Goal: Communication & Community: Answer question/provide support

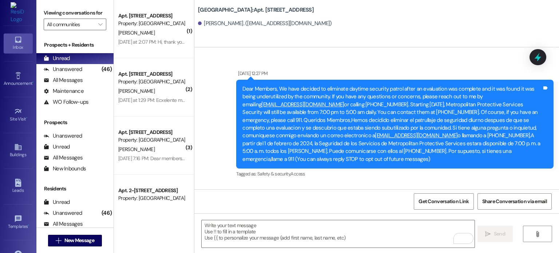
scroll to position [14230, 0]
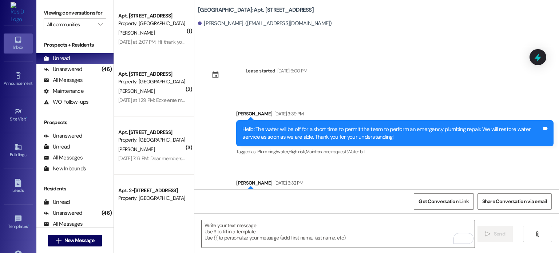
click at [15, 11] on img at bounding box center [18, 12] width 15 height 21
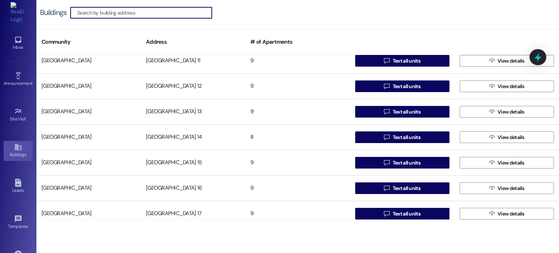
scroll to position [146, 0]
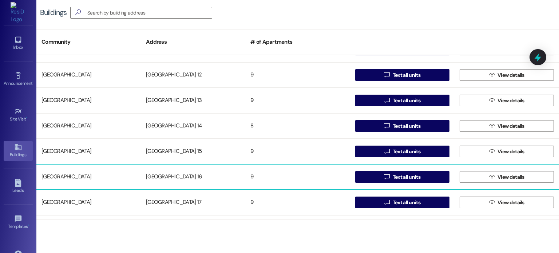
click at [160, 174] on div "[GEOGRAPHIC_DATA] 16" at bounding box center [193, 177] width 104 height 15
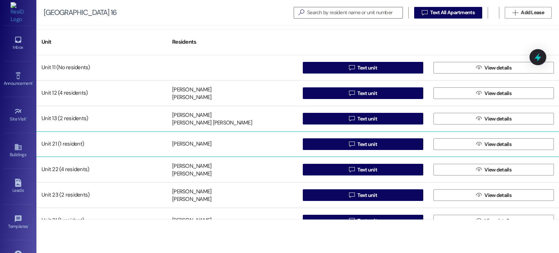
click at [180, 141] on div "[PERSON_NAME]" at bounding box center [191, 145] width 39 height 8
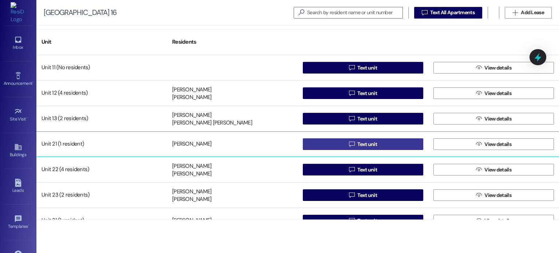
click at [317, 141] on button " Text unit" at bounding box center [363, 144] width 121 height 12
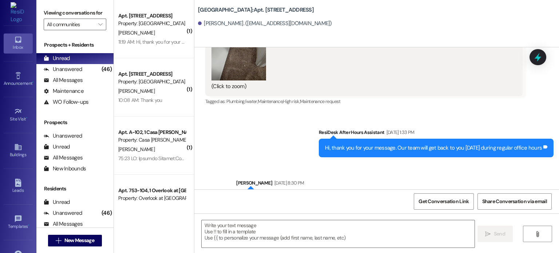
scroll to position [23709, 0]
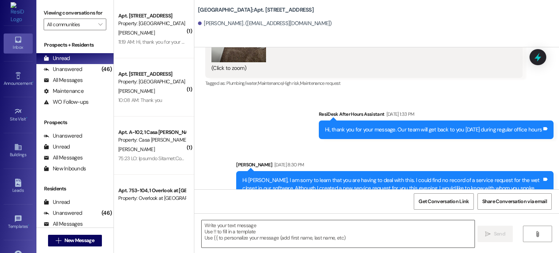
click at [236, 233] on textarea at bounding box center [338, 233] width 273 height 27
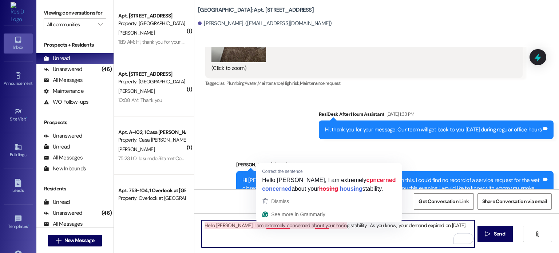
click at [268, 225] on textarea "Hello Tameka, I am extremely cpncerned about your hosing stability. As you know…" at bounding box center [338, 233] width 273 height 27
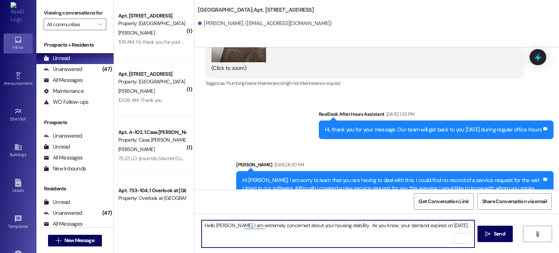
click at [464, 226] on textarea "Hello Tameka, I am extremely concerned about your housing stability. As you kno…" at bounding box center [338, 233] width 273 height 27
click at [468, 226] on textarea "Hello Tameka, I am extremely concerned about your housing stability. As you kno…" at bounding box center [338, 233] width 273 height 27
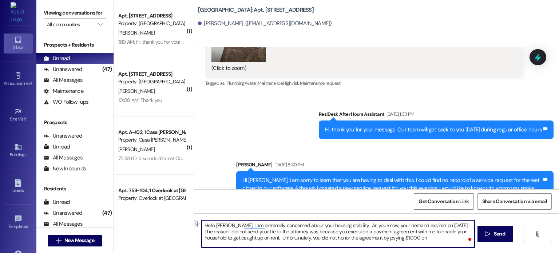
drag, startPoint x: 317, startPoint y: 237, endPoint x: 347, endPoint y: 237, distance: 29.1
click at [347, 237] on textarea "Hello Tameka, I am extremely concerned about your housing stability. As you kno…" at bounding box center [338, 233] width 273 height 27
drag, startPoint x: 378, startPoint y: 238, endPoint x: 398, endPoint y: 238, distance: 20.0
click at [398, 238] on textarea "Hello Tameka, I am extremely concerned about your housing stability. As you kno…" at bounding box center [338, 233] width 273 height 27
click at [453, 237] on textarea "Hello Tameka, I am extremely concerned about your housing stability. As you kno…" at bounding box center [338, 233] width 273 height 27
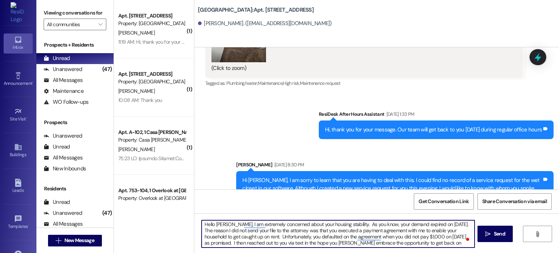
scroll to position [0, 0]
drag, startPoint x: 346, startPoint y: 238, endPoint x: 351, endPoint y: 238, distance: 5.5
click at [351, 238] on textarea "Hello Tameka, I am extremely concerned about your housing stability. As you kno…" at bounding box center [338, 233] width 273 height 27
click at [363, 240] on textarea "Hello Tameka, I am extremely concerned about your housing stability. As you kno…" at bounding box center [338, 233] width 273 height 27
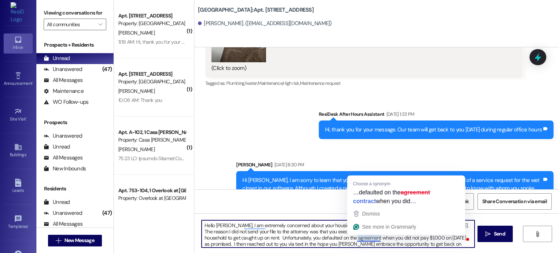
click at [324, 230] on textarea "Hello Tameka, I am extremely concerned about your housing stability. As you kno…" at bounding box center [338, 233] width 273 height 27
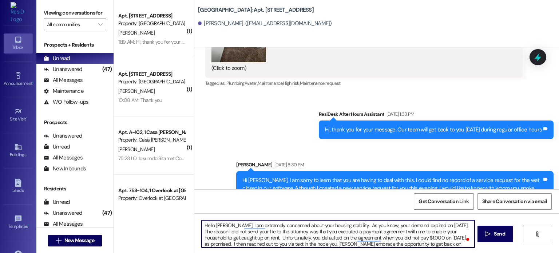
scroll to position [8, 0]
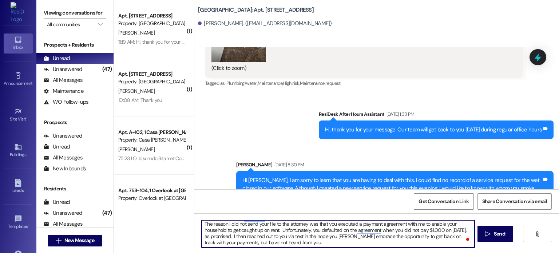
click at [322, 242] on textarea "Hello Tameka, I am extremely concerned about your housing stability. As you kno…" at bounding box center [338, 233] width 273 height 27
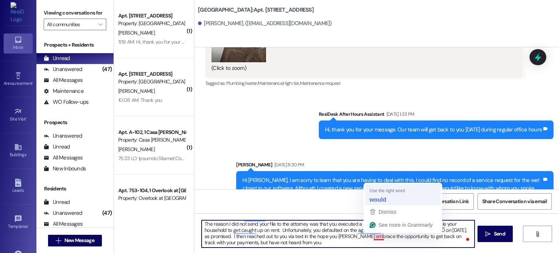
type textarea "Hello Tameka, I am extremely concerned about your housing stability. As you kno…"
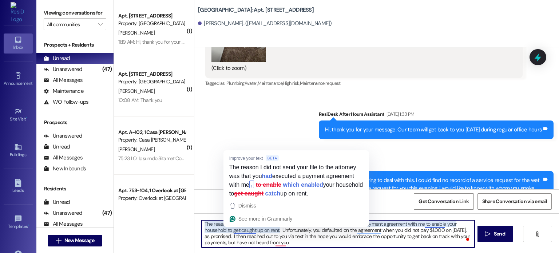
click at [236, 230] on textarea "Hello Tameka, I am extremely concerned about your housing stability. As you kno…" at bounding box center [338, 233] width 273 height 27
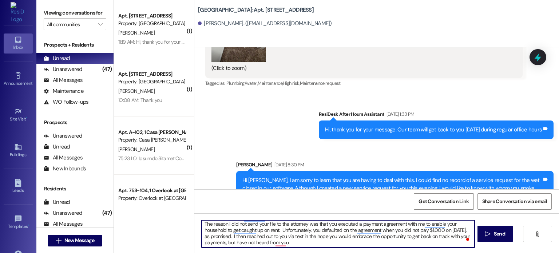
click at [229, 231] on textarea "Hello Tameka, I am extremely concerned about your housing stability. As you kno…" at bounding box center [338, 233] width 273 height 27
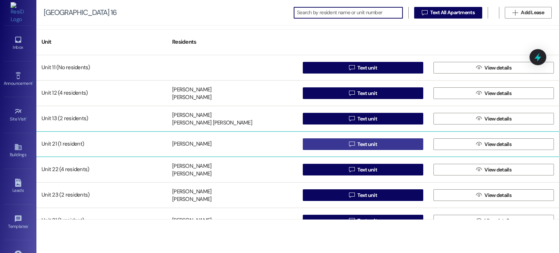
click at [323, 142] on button " Text unit" at bounding box center [363, 144] width 121 height 12
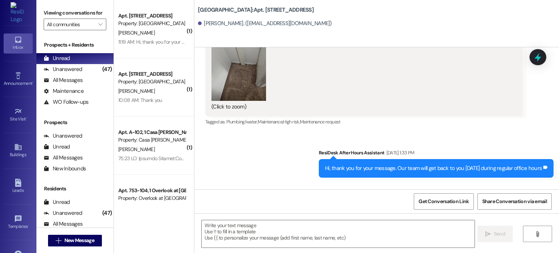
scroll to position [23709, 0]
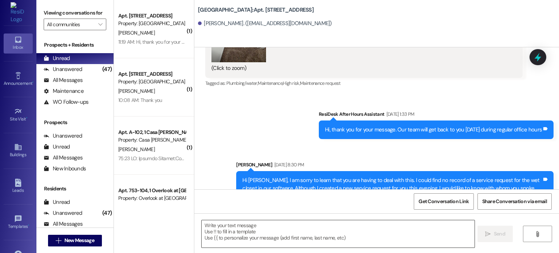
click at [234, 225] on textarea at bounding box center [338, 233] width 273 height 27
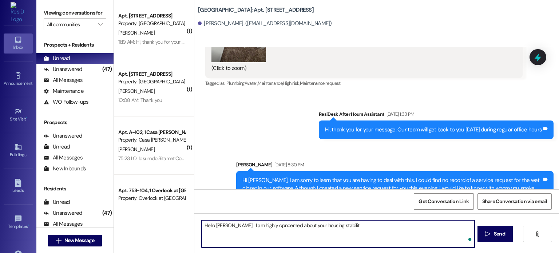
type textarea "Hello [PERSON_NAME]. I am highly cpncerned about your housing stability"
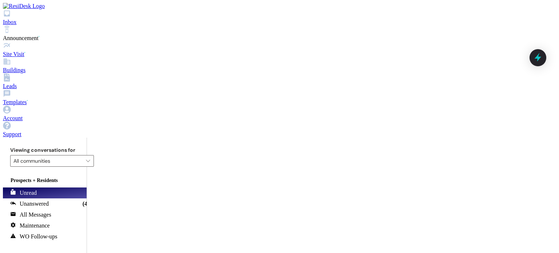
scroll to position [23709, 0]
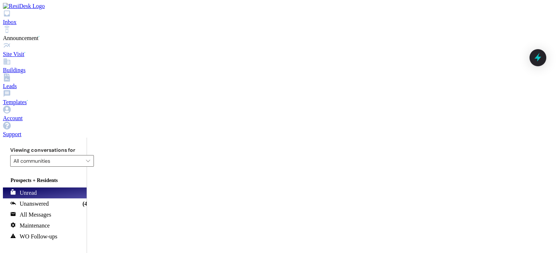
drag, startPoint x: 463, startPoint y: 243, endPoint x: 371, endPoint y: 239, distance: 92.6
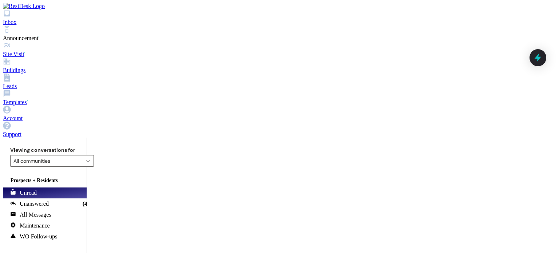
scroll to position [0, 0]
drag, startPoint x: 463, startPoint y: 244, endPoint x: 188, endPoint y: 221, distance: 275.9
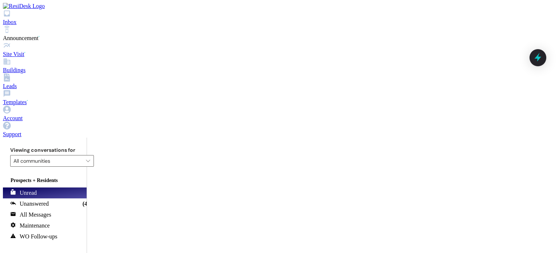
drag, startPoint x: 396, startPoint y: 232, endPoint x: 419, endPoint y: 233, distance: 22.6
drag, startPoint x: 201, startPoint y: 242, endPoint x: 211, endPoint y: 241, distance: 10.6
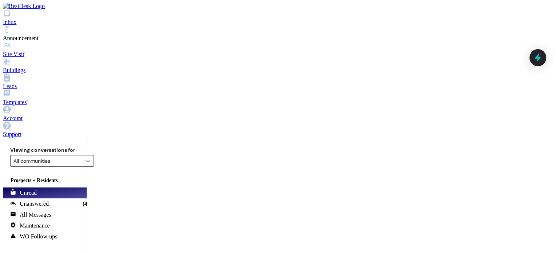
drag, startPoint x: 469, startPoint y: 243, endPoint x: 169, endPoint y: 221, distance: 301.2
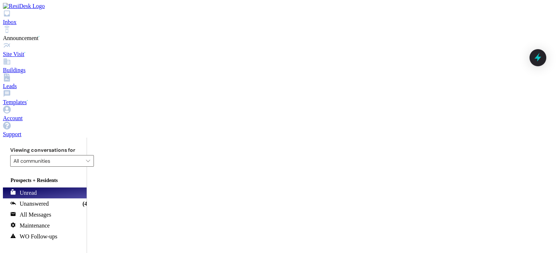
drag, startPoint x: 199, startPoint y: 225, endPoint x: 347, endPoint y: 246, distance: 149.7
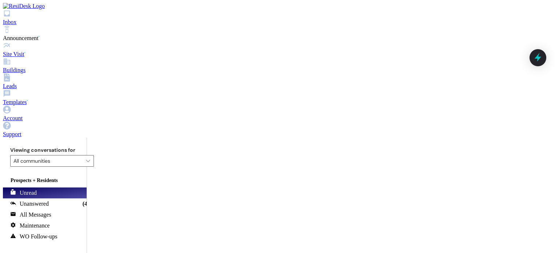
type textarea "Hello [PERSON_NAME]. I hope you are alright. I am highly concerned about your h…"
click at [11, 17] on icon at bounding box center [7, 13] width 8 height 8
click at [64, 155] on input "All communities" at bounding box center [47, 161] width 69 height 12
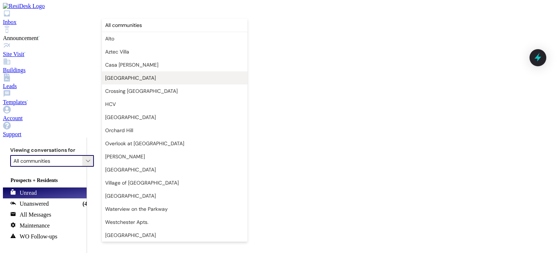
click at [113, 77] on span "[GEOGRAPHIC_DATA]" at bounding box center [130, 77] width 51 height 7
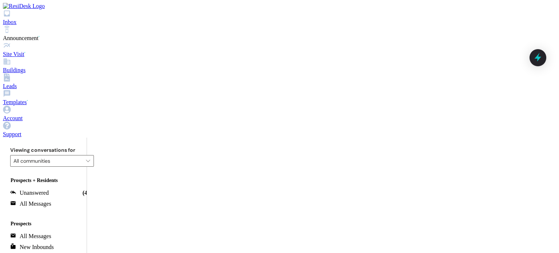
type input "[GEOGRAPHIC_DATA]"
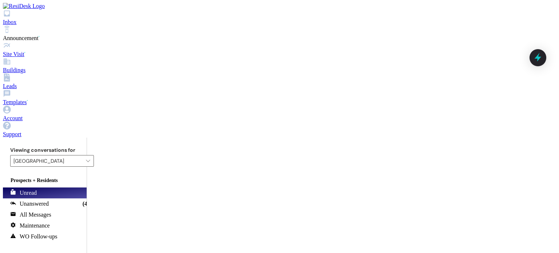
type textarea "The office was open [DATE]. Were you unable to connect with a member of the tea…"
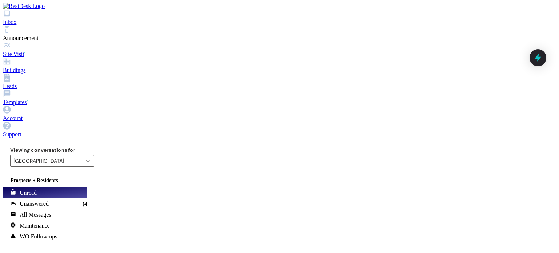
click at [19, 9] on img at bounding box center [24, 6] width 42 height 7
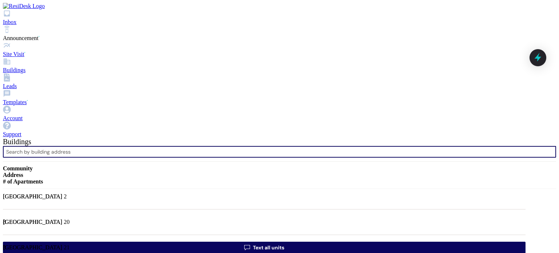
scroll to position [400, 0]
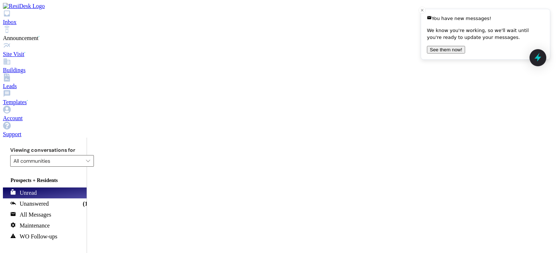
scroll to position [22501, 0]
paste textarea "Lore ipsum dolor sitametcon: Ad eli seddoei temp incididu utlab etdolor magn al…"
type textarea "Lore ipsum dolor sitametcon: Ad eli seddoei temp incididu utlab etdolor magn al…"
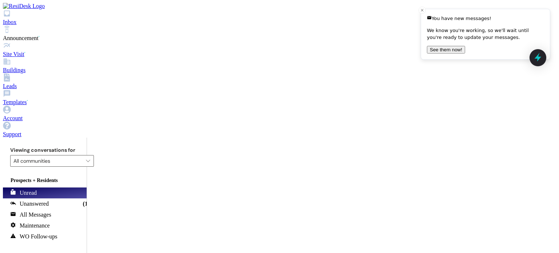
paste textarea "Lore ipsum dolor sitametcon: Ad eli seddoei temp incididu utlab etdolor magn al…"
type textarea "Lore ipsum dolor sitametcon: Ad eli seddoei temp incididu utlab etdolor magn al…"
